Goal: Entertainment & Leisure: Browse casually

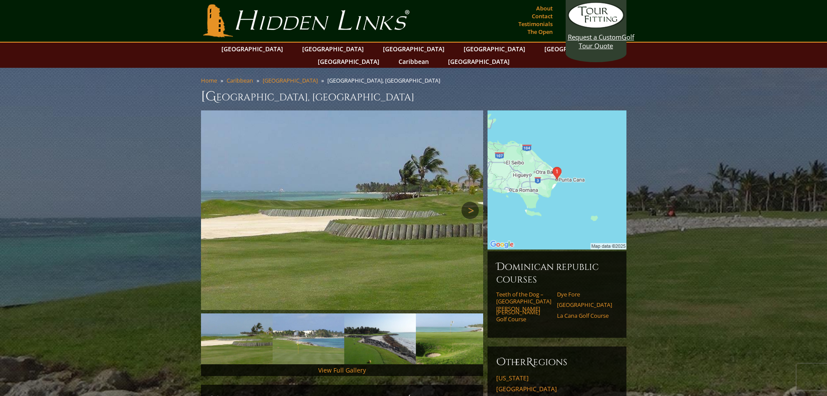
click at [475, 201] on link "Next" at bounding box center [469, 209] width 17 height 17
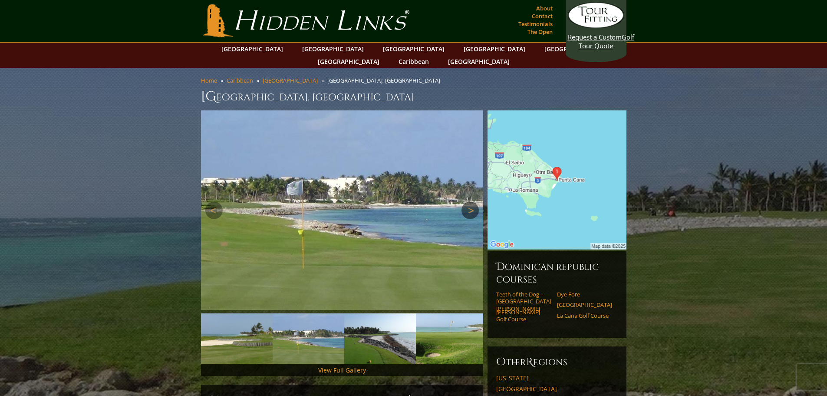
click at [475, 201] on link "Next" at bounding box center [469, 209] width 17 height 17
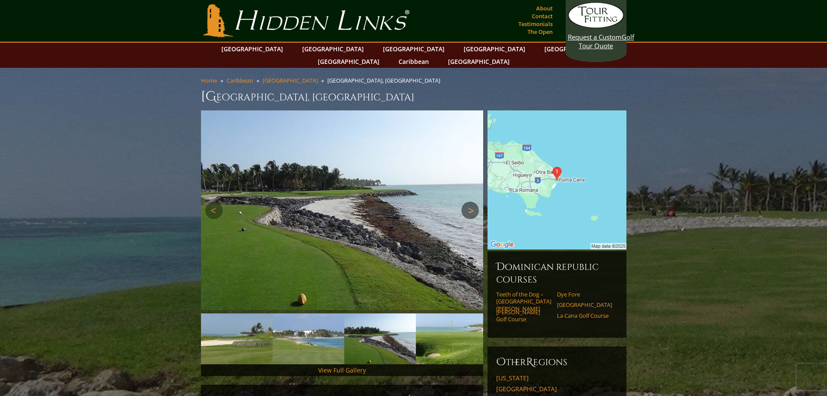
click at [475, 201] on link "Next" at bounding box center [469, 209] width 17 height 17
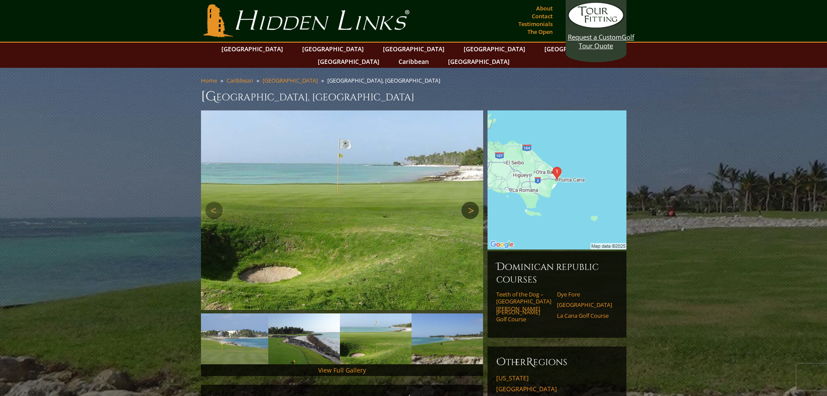
click at [475, 201] on link "Next" at bounding box center [469, 209] width 17 height 17
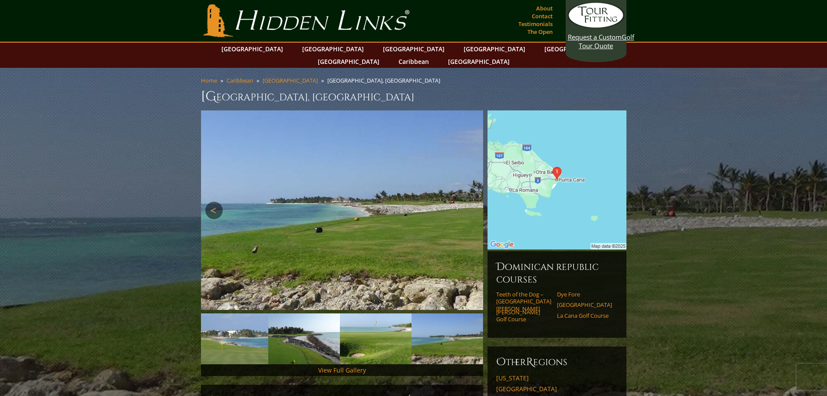
click at [208, 201] on link "Previous" at bounding box center [213, 209] width 17 height 17
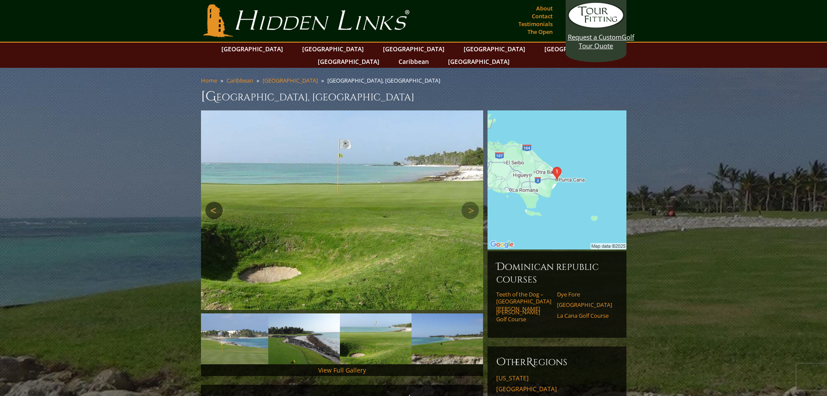
click at [208, 201] on link "Previous" at bounding box center [213, 209] width 17 height 17
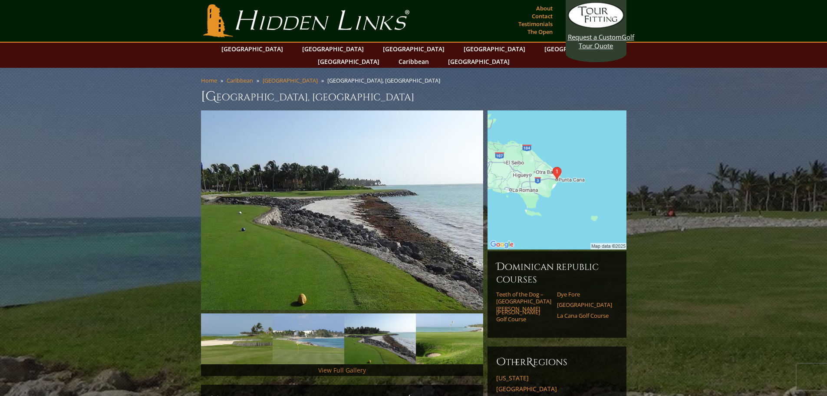
click at [332, 366] on link "View Full Gallery" at bounding box center [342, 370] width 48 height 8
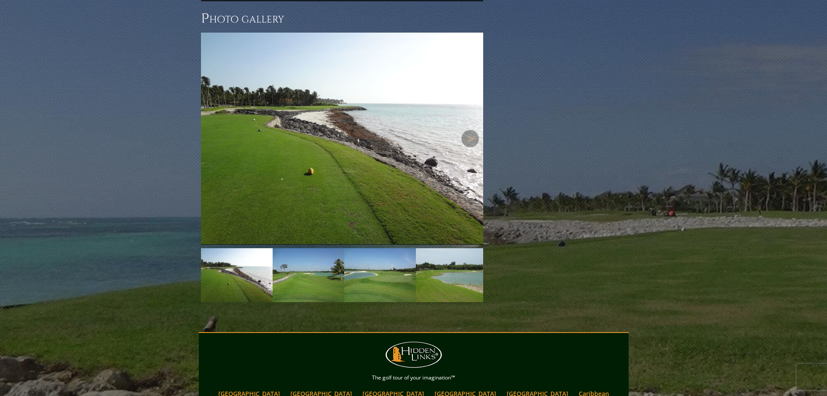
scroll to position [660, 0]
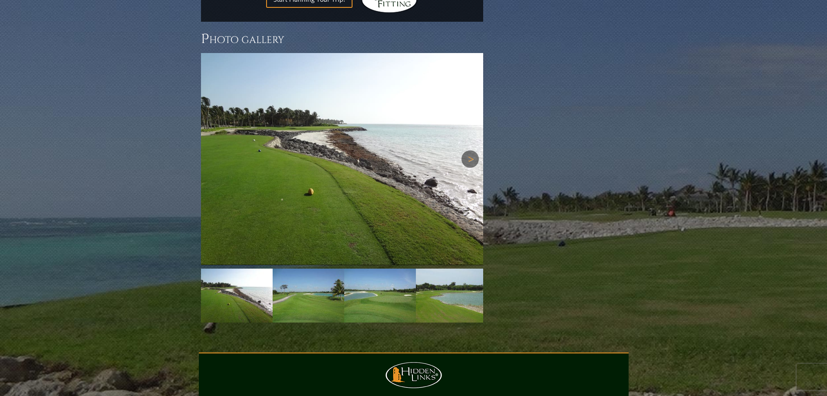
click at [469, 150] on link "Next" at bounding box center [469, 158] width 17 height 17
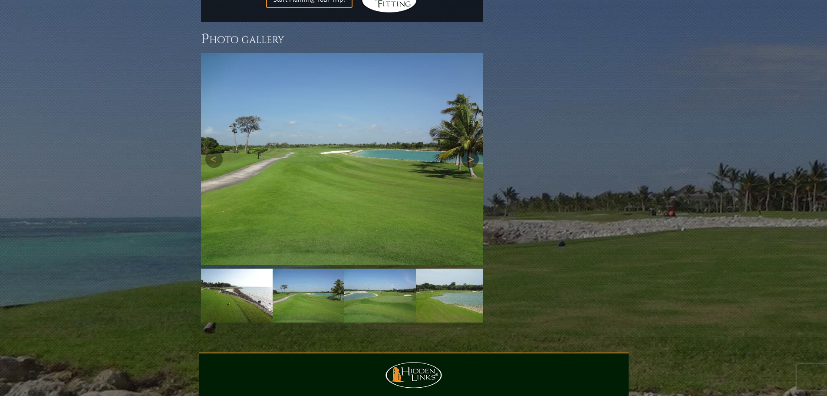
click at [469, 150] on link "Next" at bounding box center [469, 158] width 17 height 17
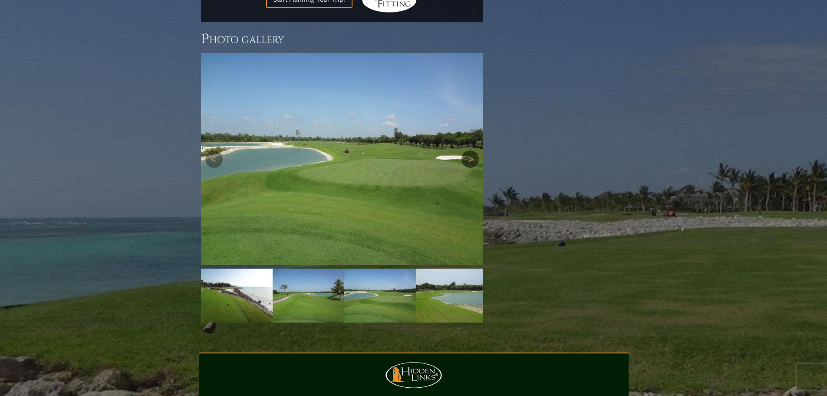
click at [469, 150] on link "Next" at bounding box center [469, 158] width 17 height 17
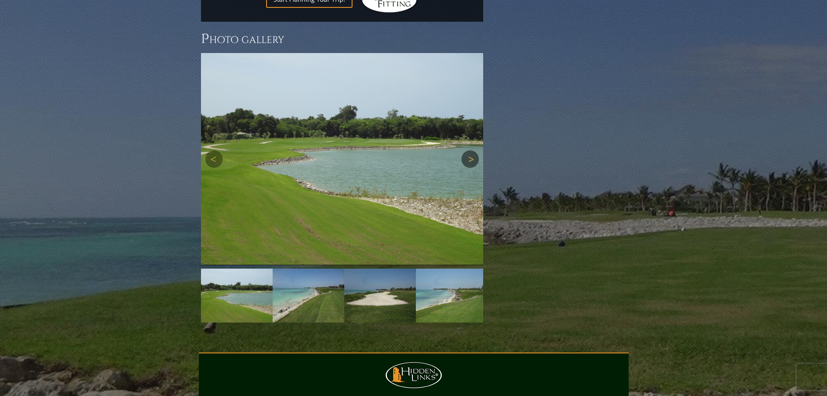
click at [469, 150] on link "Next" at bounding box center [469, 158] width 17 height 17
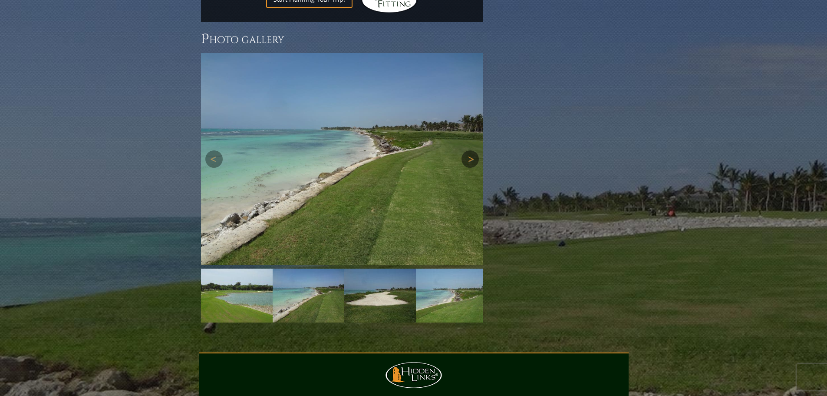
click at [469, 150] on link "Next" at bounding box center [469, 158] width 17 height 17
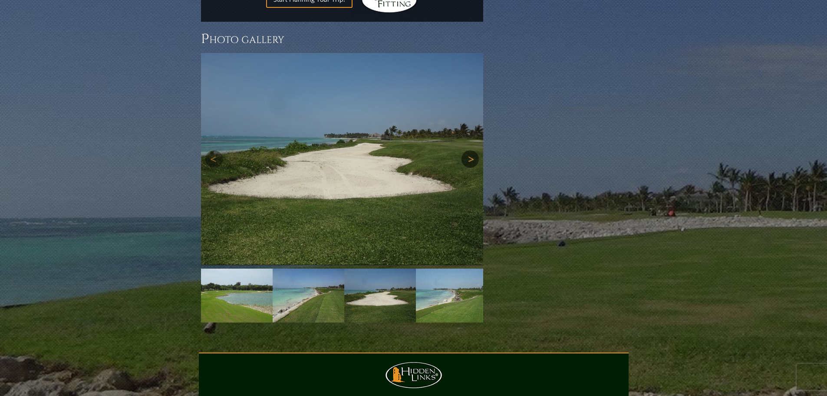
click at [469, 150] on link "Next" at bounding box center [469, 158] width 17 height 17
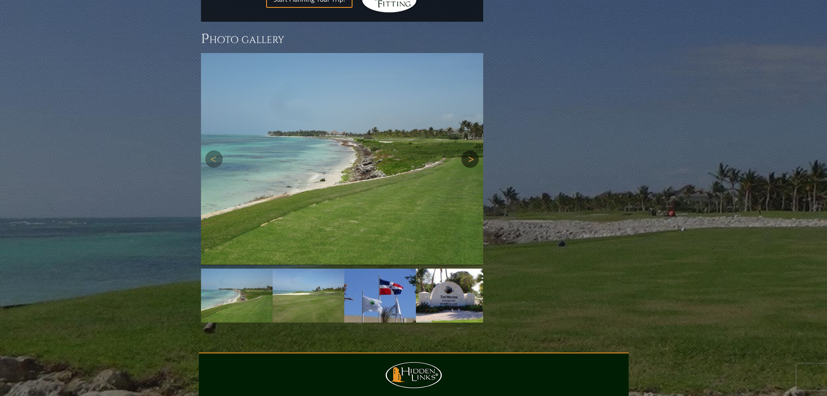
click at [469, 150] on link "Next" at bounding box center [469, 158] width 17 height 17
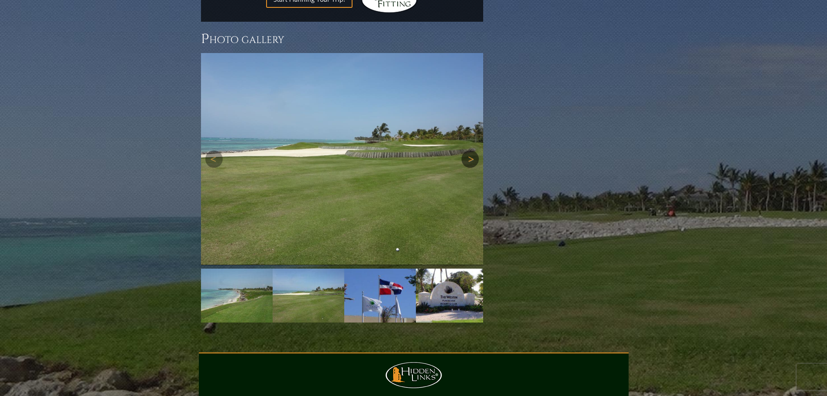
click at [469, 150] on link "Next" at bounding box center [469, 158] width 17 height 17
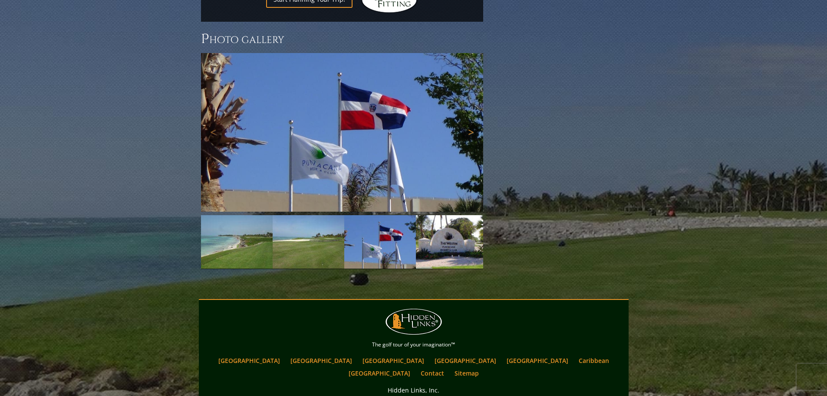
click at [468, 123] on link "Next" at bounding box center [469, 131] width 17 height 17
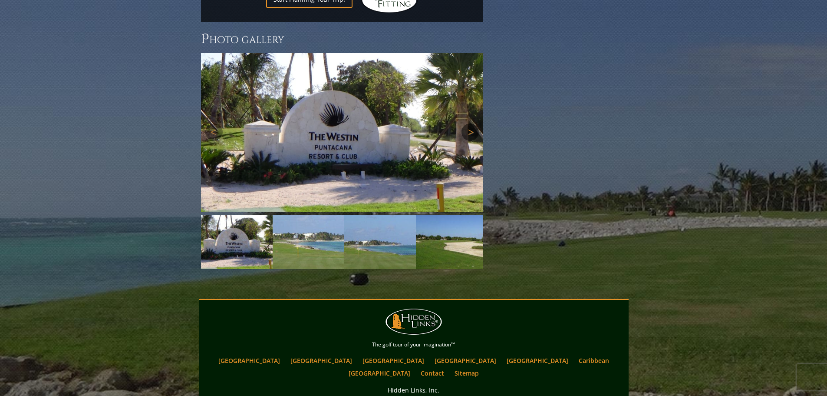
click at [468, 123] on link "Next" at bounding box center [469, 131] width 17 height 17
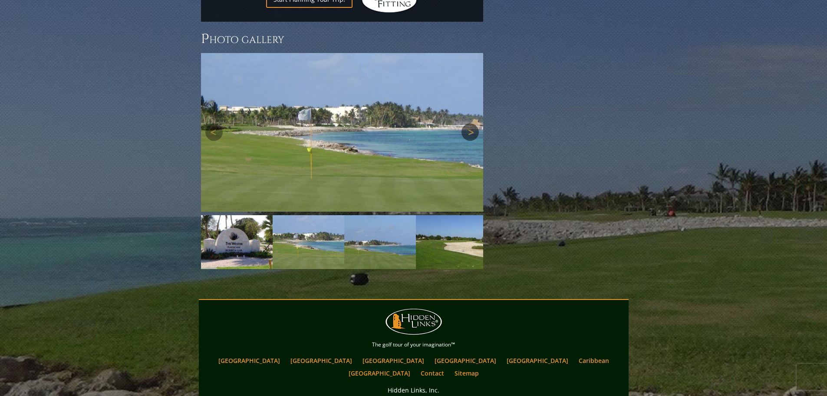
click at [468, 123] on link "Next" at bounding box center [469, 131] width 17 height 17
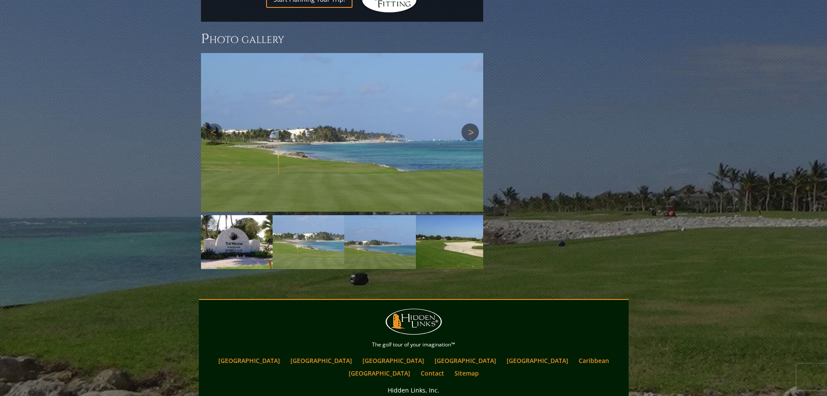
click at [468, 123] on link "Next" at bounding box center [469, 131] width 17 height 17
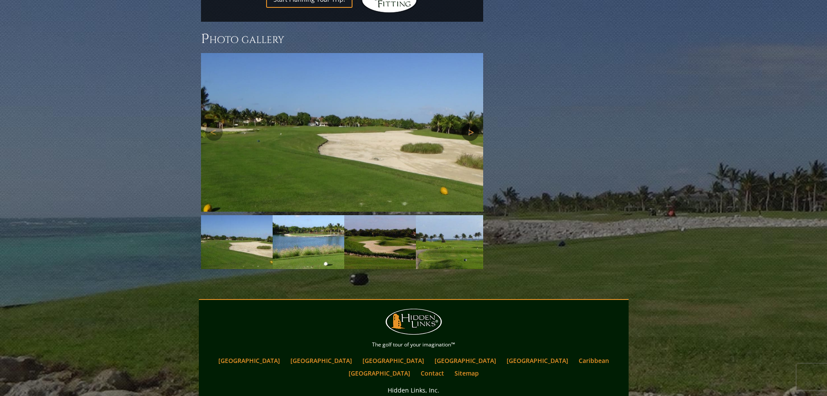
click at [468, 123] on link "Next" at bounding box center [469, 131] width 17 height 17
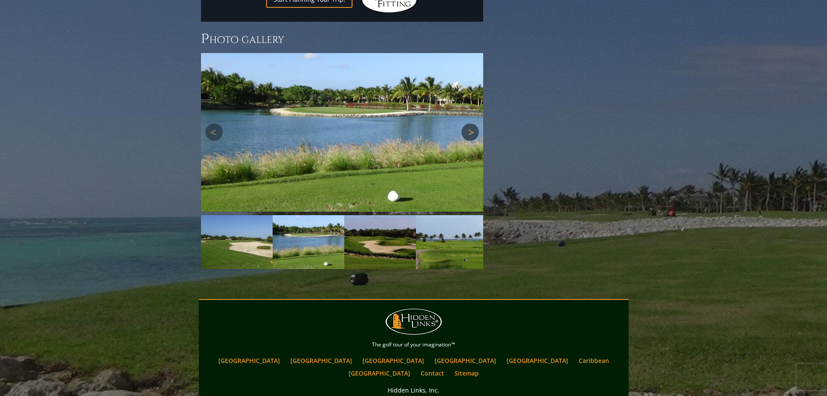
click at [468, 123] on link "Next" at bounding box center [469, 131] width 17 height 17
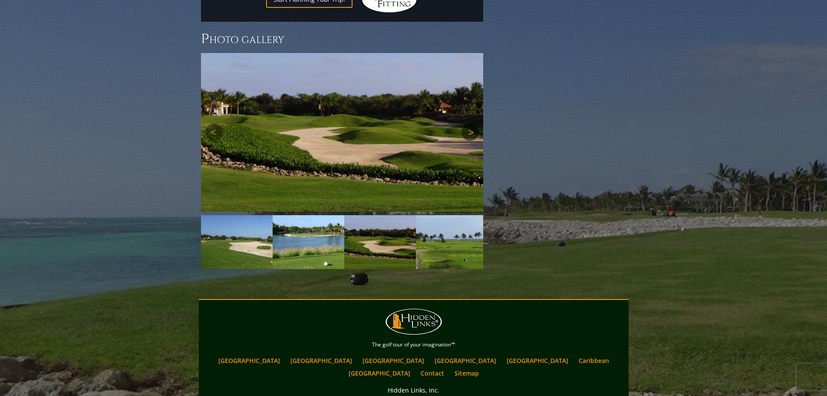
click at [468, 123] on link "Next" at bounding box center [469, 131] width 17 height 17
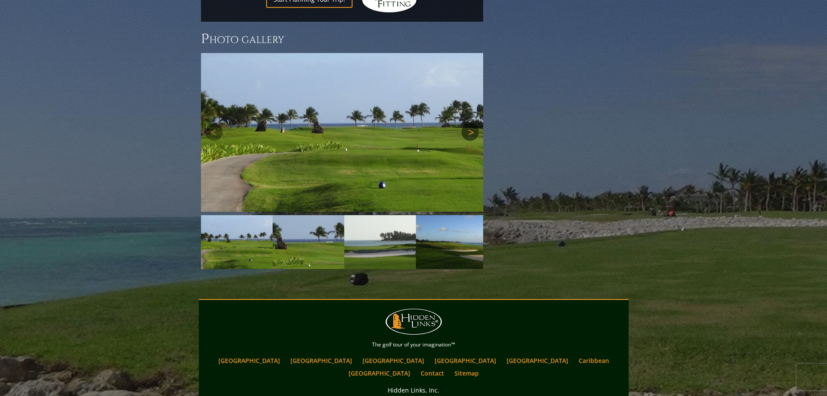
click at [468, 123] on link "Next" at bounding box center [469, 131] width 17 height 17
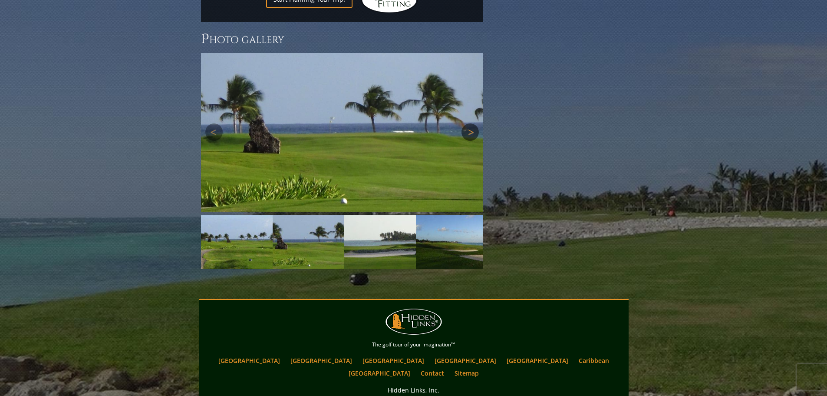
click at [468, 123] on link "Next" at bounding box center [469, 131] width 17 height 17
